Goal: Register for event/course

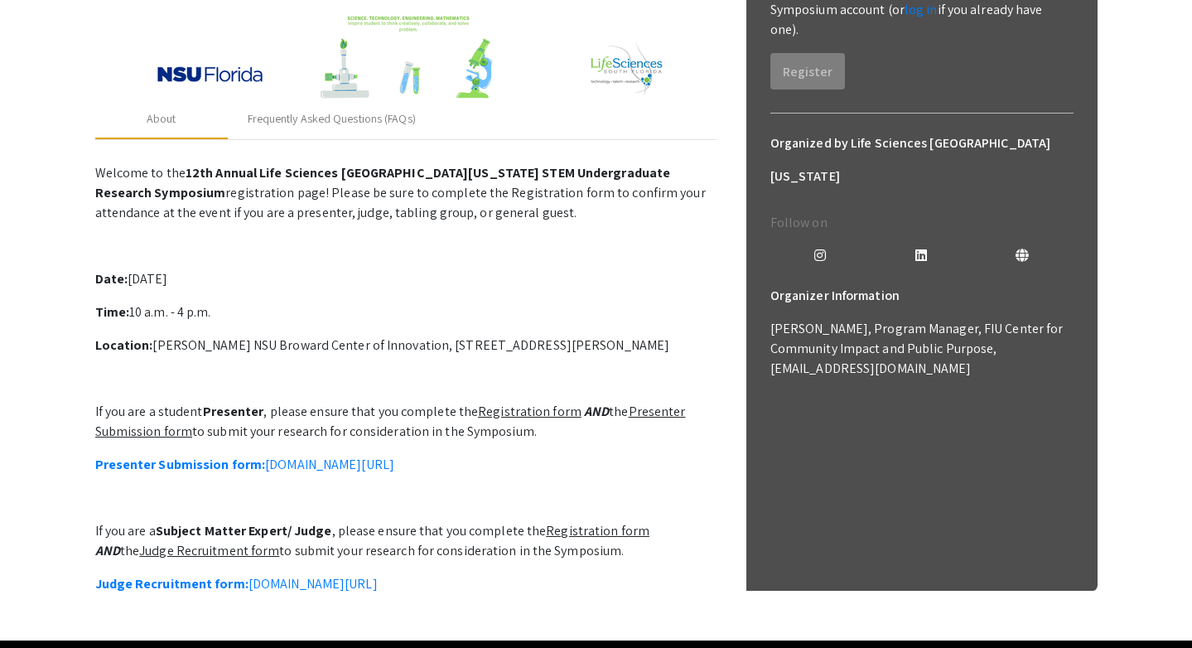
scroll to position [321, 0]
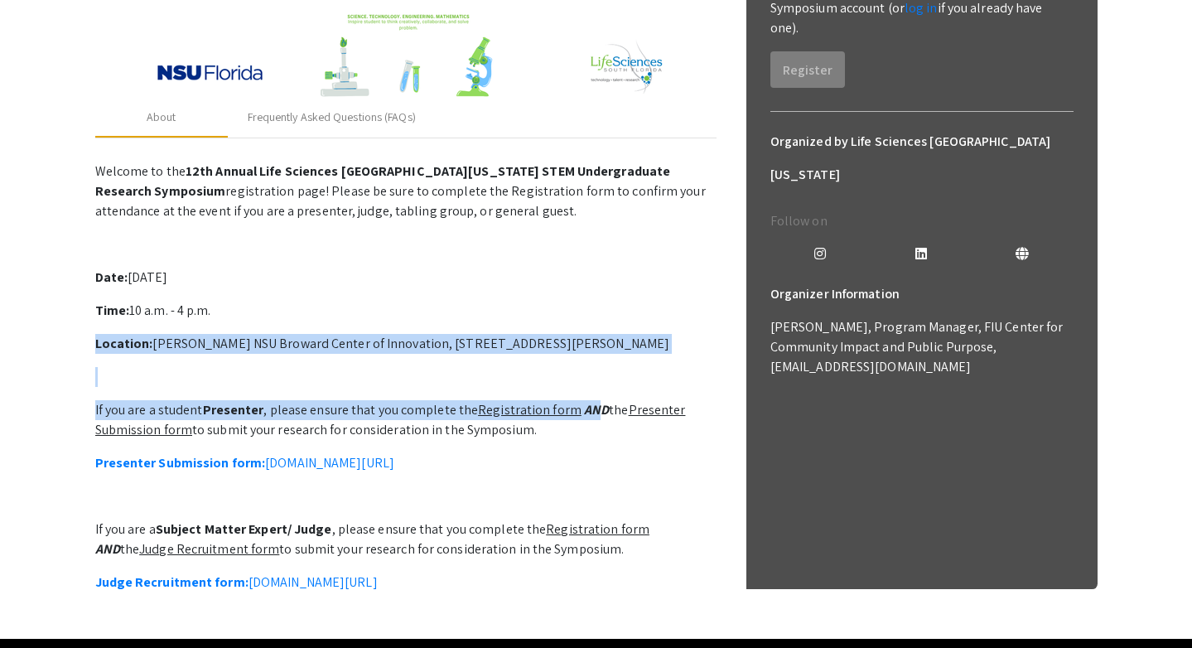
drag, startPoint x: 608, startPoint y: 332, endPoint x: 586, endPoint y: 410, distance: 80.8
click at [587, 415] on p "Welcome to the 12th Annual Life Sciences South Florida STEM Undergraduate Resea…" at bounding box center [405, 390] width 621 height 470
click at [586, 410] on em "AND" at bounding box center [596, 409] width 25 height 17
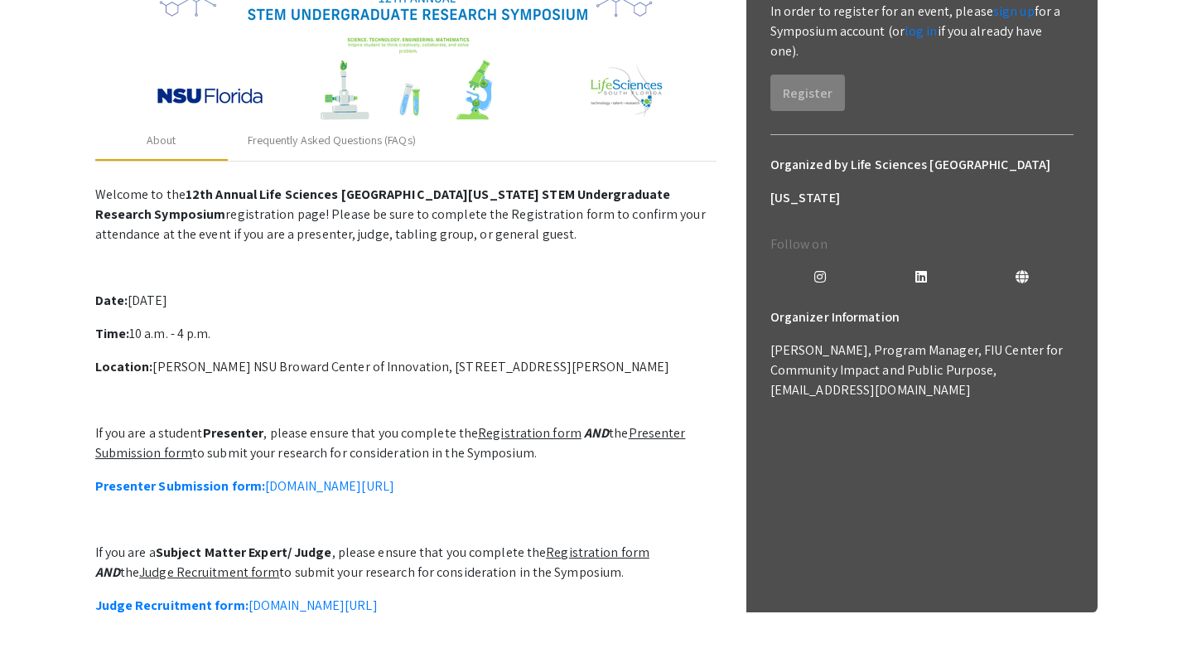
scroll to position [288, 0]
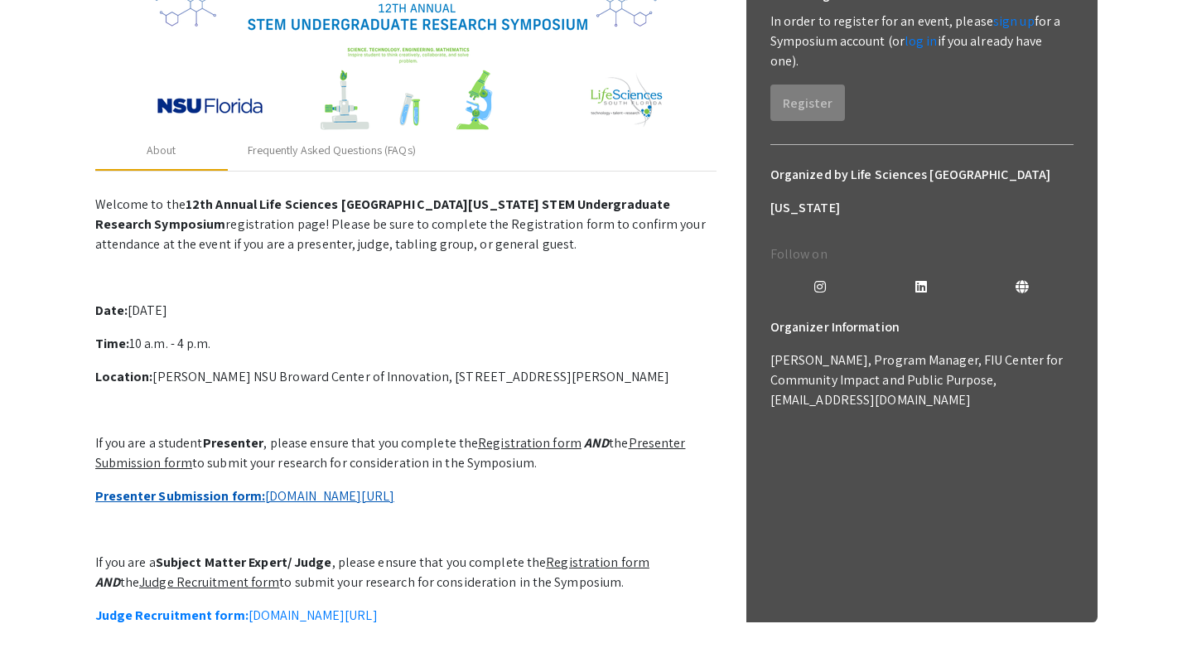
click at [394, 494] on link "Presenter Submission form: symposium.foragerone.com/lssfsymposium2025/submission" at bounding box center [244, 495] width 299 height 17
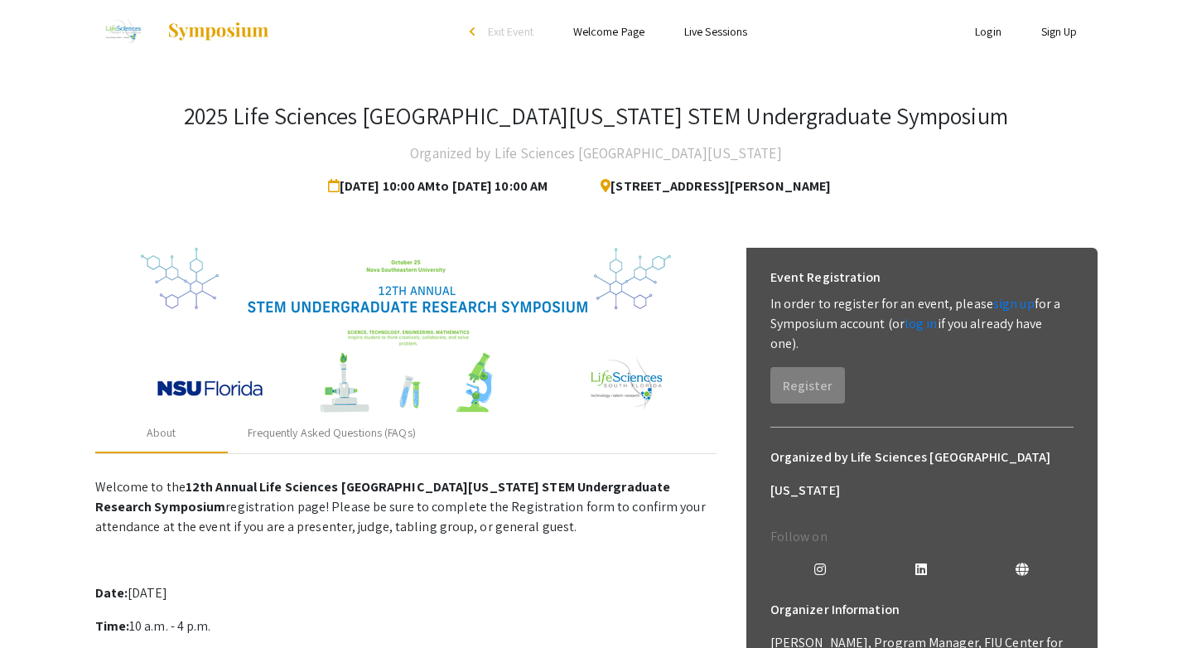
scroll to position [0, 0]
